Goal: Transaction & Acquisition: Purchase product/service

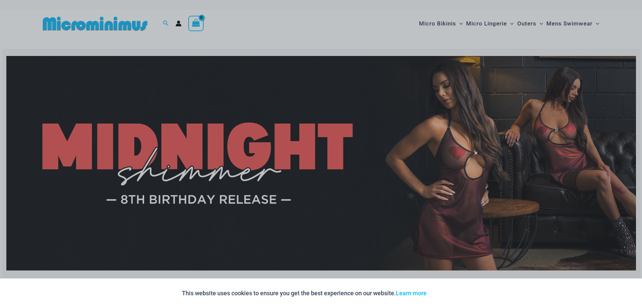
click at [482, 93] on div "“The Hottest Styles You’ve Never Seen” Exclusive Looks. Private Drops. Only Our…" at bounding box center [321, 154] width 642 height 308
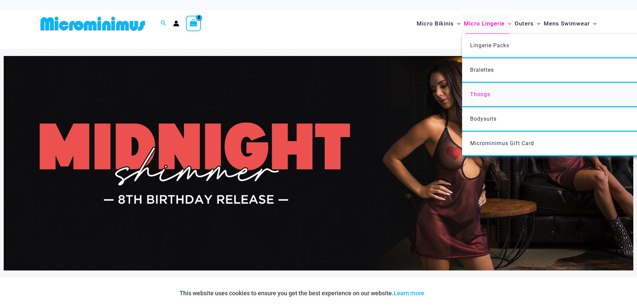
click at [479, 92] on span "Thongs" at bounding box center [480, 94] width 20 height 6
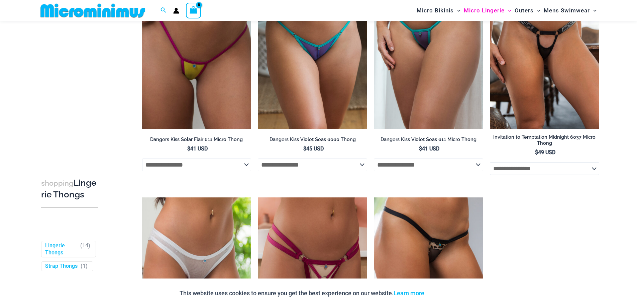
scroll to position [563, 0]
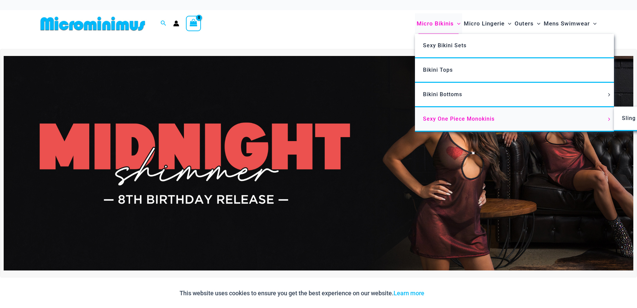
click at [456, 116] on span "Sexy One Piece Monokinis" at bounding box center [459, 118] width 72 height 6
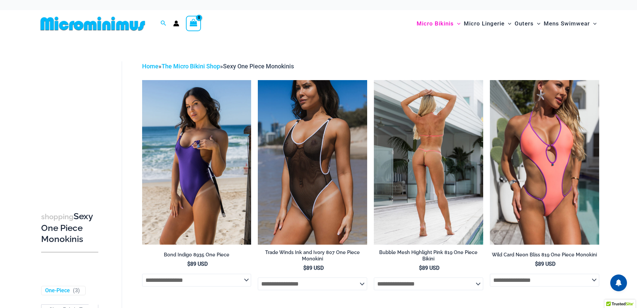
click at [426, 134] on img at bounding box center [428, 162] width 109 height 164
click at [425, 134] on img at bounding box center [428, 162] width 109 height 164
click at [418, 252] on h2 "Bubble Mesh Highlight Pink 819 One Piece Bikini" at bounding box center [428, 255] width 109 height 12
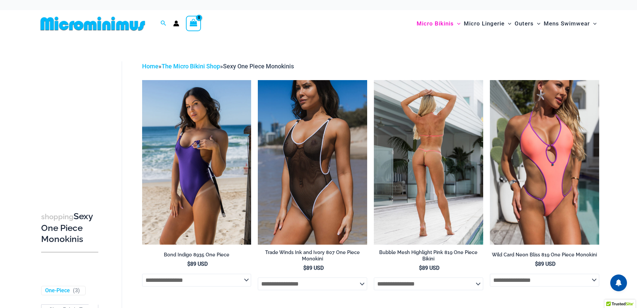
click at [432, 205] on img at bounding box center [428, 162] width 109 height 164
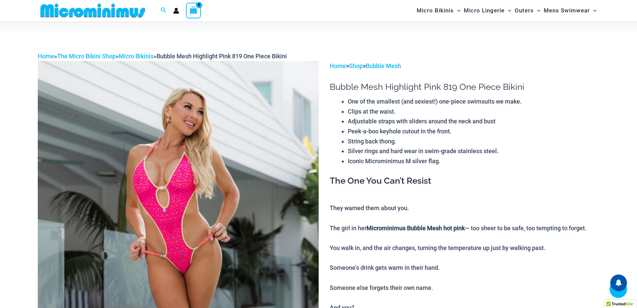
scroll to position [301, 0]
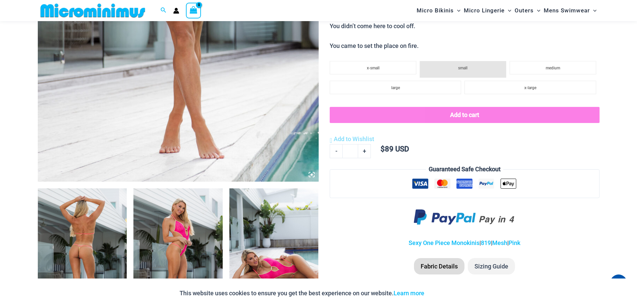
click at [72, 250] on img at bounding box center [82, 255] width 89 height 134
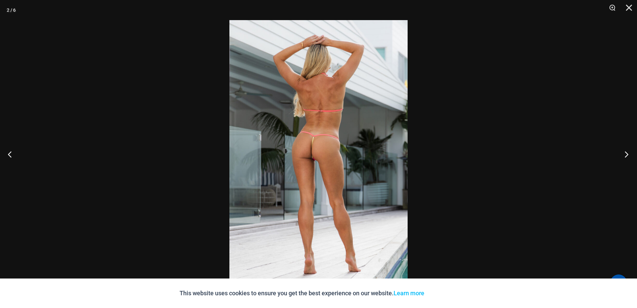
click at [625, 154] on button "Next" at bounding box center [624, 153] width 25 height 33
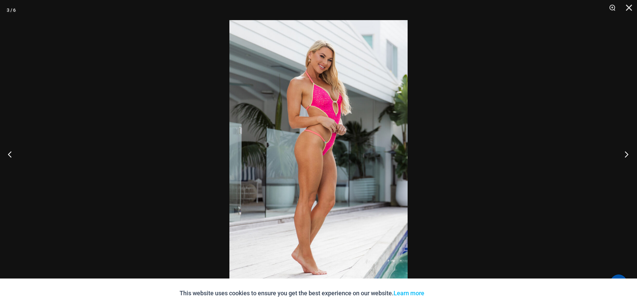
click at [625, 154] on button "Next" at bounding box center [624, 153] width 25 height 33
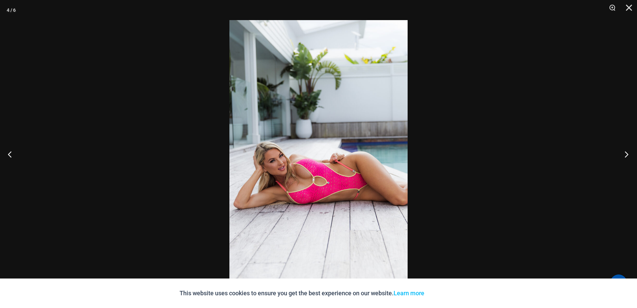
click at [625, 154] on button "Next" at bounding box center [624, 153] width 25 height 33
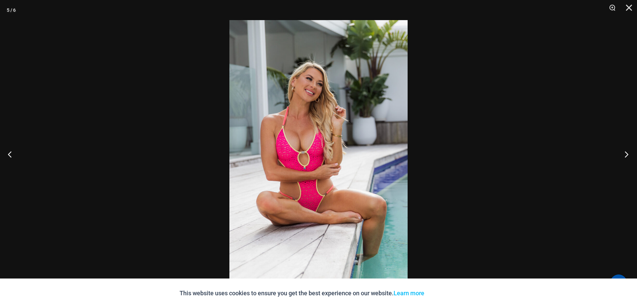
click at [625, 154] on button "Next" at bounding box center [624, 153] width 25 height 33
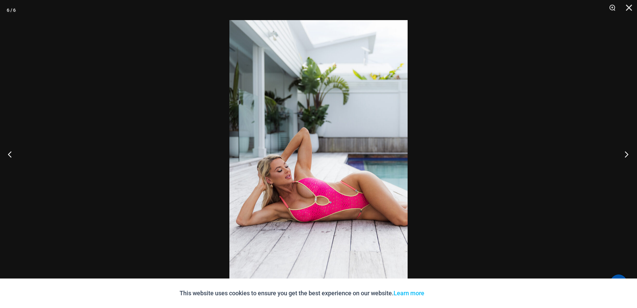
click at [625, 154] on button "Next" at bounding box center [624, 153] width 25 height 33
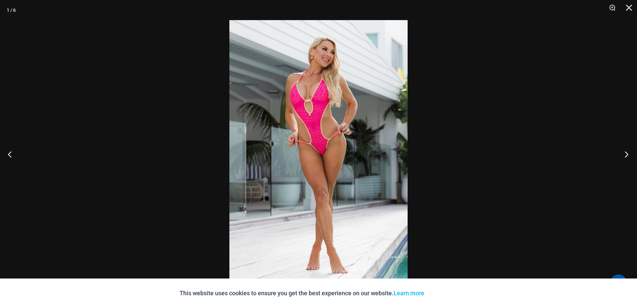
click at [624, 154] on button "Next" at bounding box center [624, 153] width 25 height 33
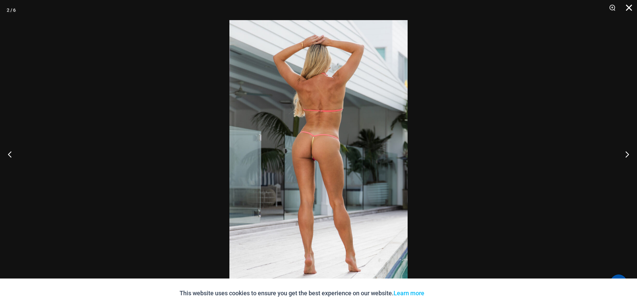
click at [630, 9] on button "Close" at bounding box center [627, 10] width 17 height 20
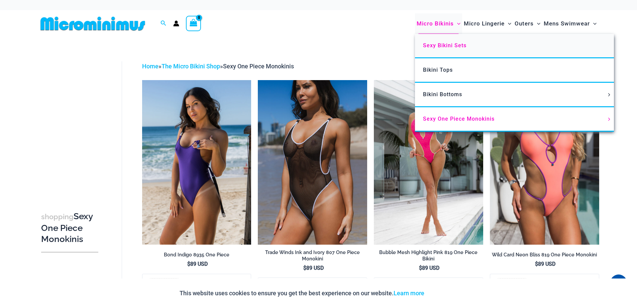
click at [434, 42] on span "Sexy Bikini Sets" at bounding box center [444, 45] width 43 height 6
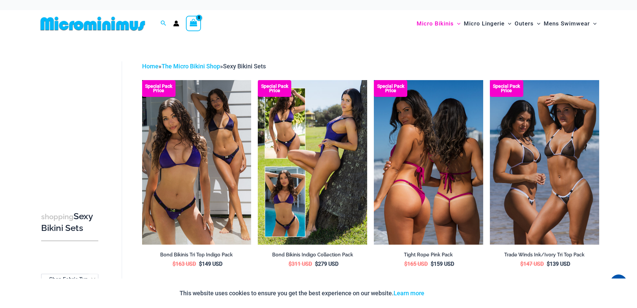
click at [435, 176] on img at bounding box center [428, 162] width 109 height 164
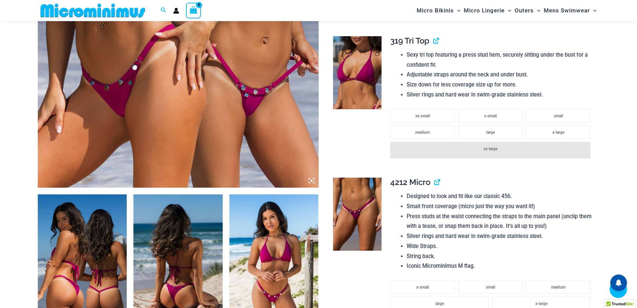
scroll to position [663, 0]
